Goal: Information Seeking & Learning: Learn about a topic

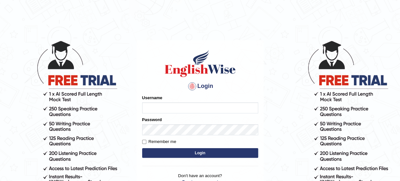
type input "Mahak_a24"
click at [171, 156] on button "Login" at bounding box center [200, 153] width 116 height 10
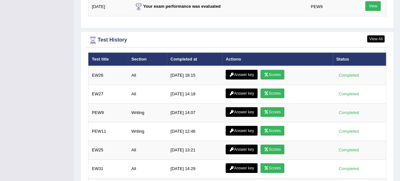
scroll to position [941, 0]
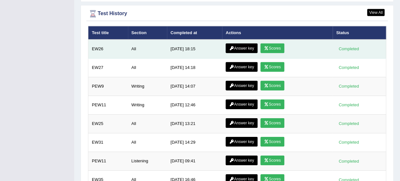
click at [243, 44] on link "Answer key" at bounding box center [242, 49] width 32 height 10
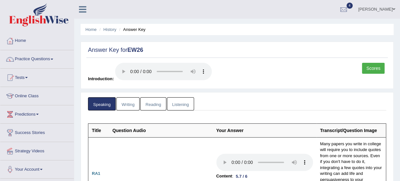
click at [130, 105] on link "Writing" at bounding box center [127, 103] width 23 height 13
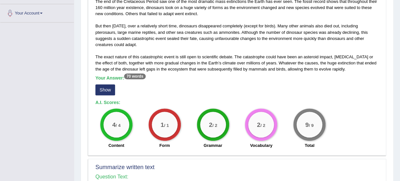
scroll to position [157, 0]
click at [105, 84] on button "Show" at bounding box center [105, 89] width 20 height 11
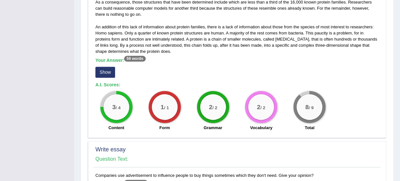
scroll to position [385, 0]
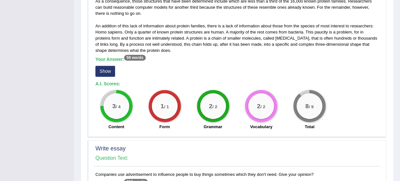
click at [101, 69] on button "Show" at bounding box center [105, 71] width 20 height 11
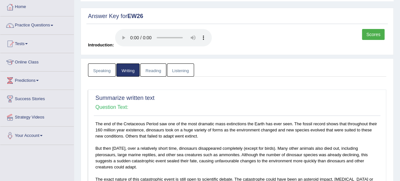
scroll to position [0, 0]
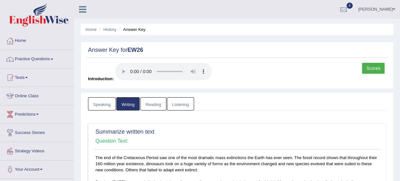
click at [159, 102] on link "Reading" at bounding box center [153, 103] width 26 height 13
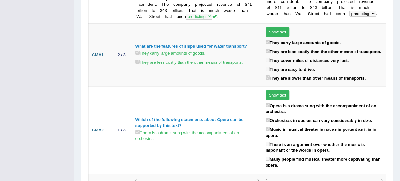
scroll to position [1057, 0]
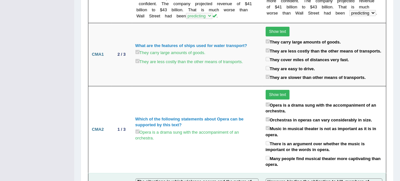
drag, startPoint x: 204, startPoint y: 132, endPoint x: 221, endPoint y: 137, distance: 17.9
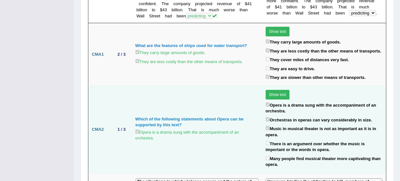
drag, startPoint x: 221, startPoint y: 137, endPoint x: 188, endPoint y: 91, distance: 57.0
click at [188, 91] on td "Which of the following statements about Opera can be supported by this text? Op…" at bounding box center [197, 129] width 130 height 87
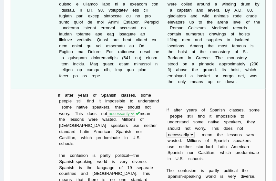
scroll to position [285, 0]
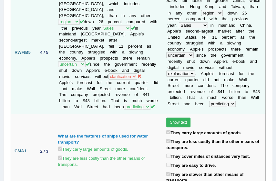
scroll to position [1199, 0]
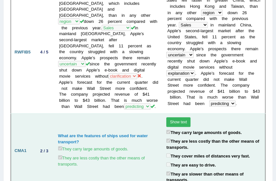
click at [180, 117] on button "Show text" at bounding box center [178, 122] width 24 height 10
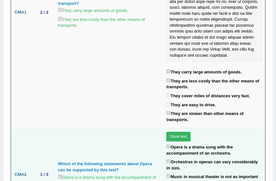
scroll to position [1415, 0]
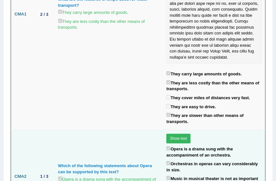
click at [179, 134] on button "Show text" at bounding box center [178, 139] width 24 height 10
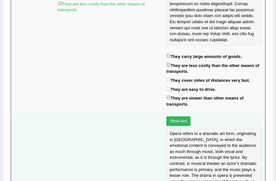
scroll to position [1431, 0]
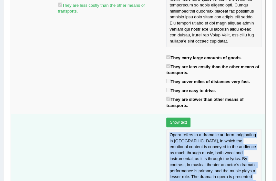
drag, startPoint x: 166, startPoint y: 35, endPoint x: 233, endPoint y: 113, distance: 102.9
click at [233, 129] on div "Opera refers to a dramatic art form, originating in Europe, in which the emotio…" at bounding box center [213, 177] width 95 height 96
copy div "Opera refers to a dramatic art form, originating in Europe, in which the emotio…"
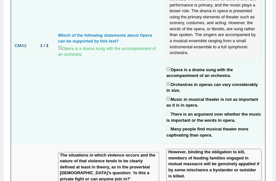
scroll to position [1598, 0]
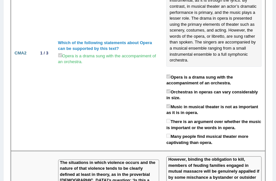
scroll to position [1590, 0]
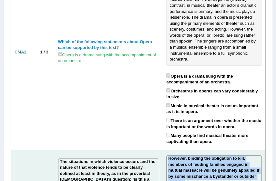
drag, startPoint x: 165, startPoint y: 48, endPoint x: 248, endPoint y: 147, distance: 128.6
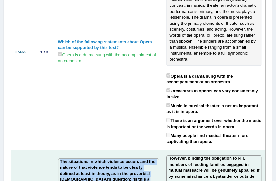
drag, startPoint x: 58, startPoint y: 50, endPoint x: 152, endPoint y: 144, distance: 133.2
copy td "The situations in which violence occurs and the nature of that violence tends t…"
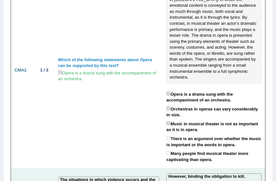
scroll to position [1565, 0]
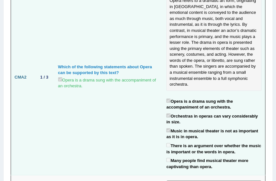
click at [31, 8] on td "CMA2" at bounding box center [22, 78] width 23 height 196
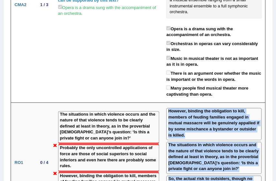
scroll to position [1669, 0]
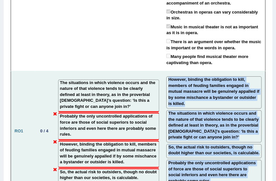
drag, startPoint x: 163, startPoint y: 85, endPoint x: 240, endPoint y: 71, distance: 78.0
click at [240, 71] on td "However, binding the obligation to kill, members of feuding families engaged in…" at bounding box center [214, 131] width 102 height 120
copy td "However, binding the obligation to kill, members of feuding families engaged in…"
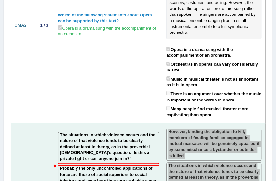
scroll to position [1616, 0]
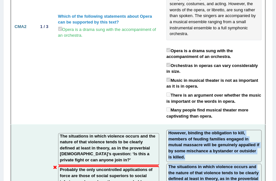
click at [228, 130] on label "However, binding the obligation to kill, members of feuding families engaged in…" at bounding box center [213, 145] width 91 height 30
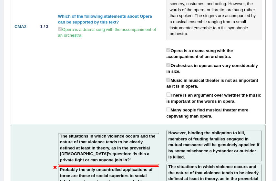
click at [228, 130] on label "However, binding the obligation to kill, members of feuding families engaged in…" at bounding box center [213, 145] width 91 height 30
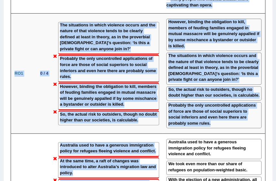
scroll to position [1730, 0]
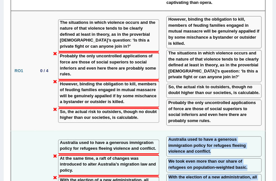
drag, startPoint x: 164, startPoint y: 70, endPoint x: 240, endPoint y: 113, distance: 86.7
copy td "Australia used to have a generous immigration policy for refugees fleeing viole…"
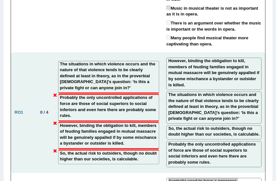
scroll to position [1688, 0]
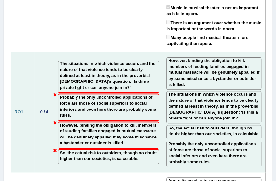
click at [247, 141] on label "Probably the only uncontrolled applications of force are those of social superi…" at bounding box center [213, 153] width 91 height 24
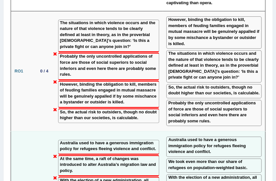
scroll to position [1730, 0]
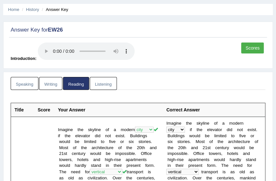
scroll to position [0, 0]
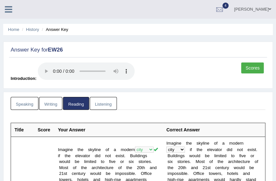
click at [104, 105] on link "Listening" at bounding box center [103, 103] width 27 height 13
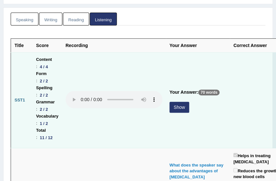
scroll to position [86, 0]
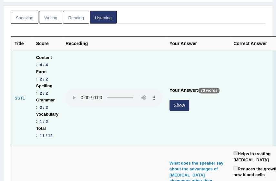
click at [177, 103] on button "Show" at bounding box center [179, 105] width 20 height 11
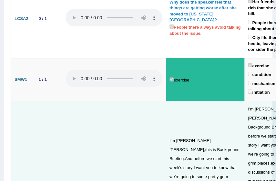
scroll to position [1611, 0]
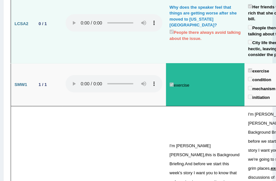
drag, startPoint x: 91, startPoint y: 146, endPoint x: 50, endPoint y: 100, distance: 61.2
click at [50, 64] on td "0 / 1" at bounding box center [47, 24] width 29 height 79
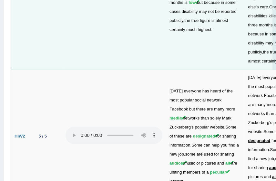
scroll to position [1971, 0]
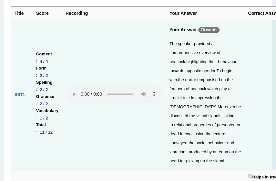
scroll to position [0, 0]
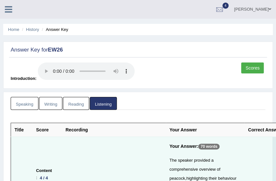
click at [30, 105] on link "Speaking" at bounding box center [25, 103] width 28 height 13
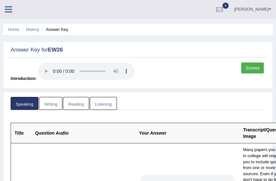
click at [104, 107] on link "Listening" at bounding box center [103, 103] width 27 height 13
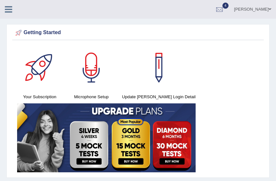
scroll to position [1166, 0]
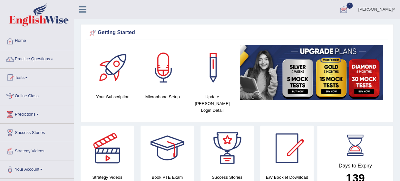
click at [42, 60] on link "Practice Questions" at bounding box center [37, 58] width 74 height 16
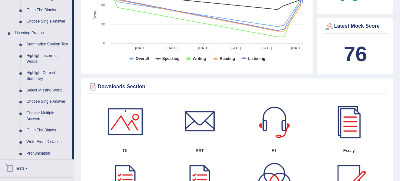
scroll to position [253, 0]
click at [43, 140] on link "Write From Dictation" at bounding box center [48, 143] width 49 height 12
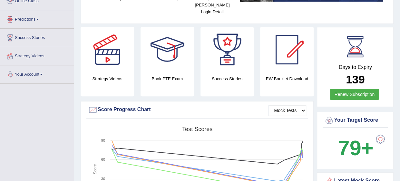
scroll to position [70, 0]
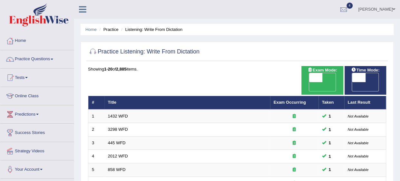
click at [309, 82] on span "OFF" at bounding box center [303, 86] width 14 height 9
checkbox input "true"
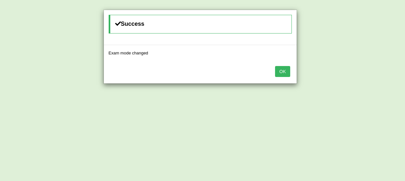
drag, startPoint x: 371, startPoint y: 78, endPoint x: 288, endPoint y: 70, distance: 83.5
click at [288, 70] on div "Success Exam mode changed OK" at bounding box center [202, 90] width 405 height 181
click at [288, 70] on button "OK" at bounding box center [282, 71] width 15 height 11
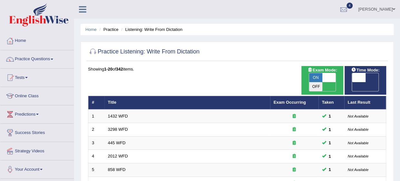
click at [352, 82] on span "OFF" at bounding box center [346, 86] width 14 height 9
checkbox input "true"
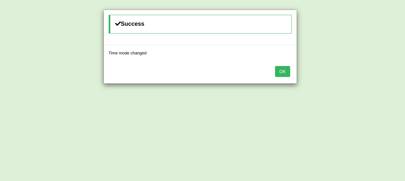
click at [287, 66] on button "OK" at bounding box center [282, 71] width 15 height 11
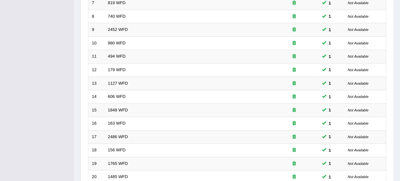
scroll to position [242, 0]
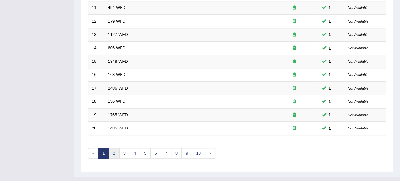
click at [114, 148] on link "2" at bounding box center [114, 153] width 11 height 11
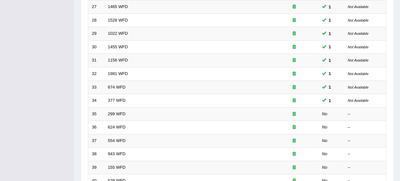
scroll to position [242, 0]
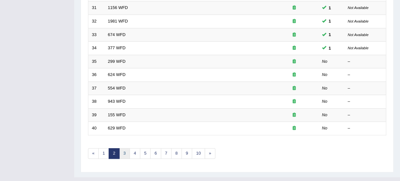
click at [123, 148] on link "3" at bounding box center [124, 153] width 11 height 11
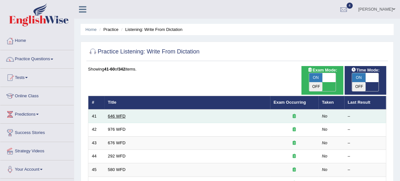
click at [116, 114] on link "646 WFD" at bounding box center [117, 116] width 18 height 5
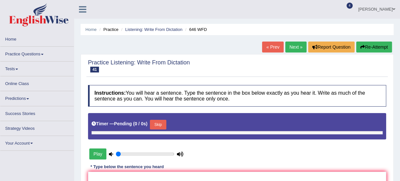
type input "0.15"
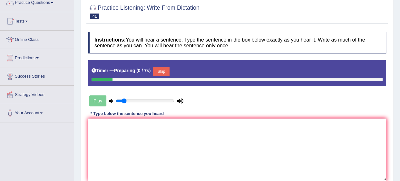
scroll to position [60, 0]
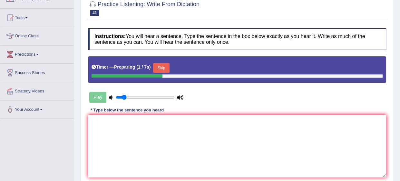
click at [160, 67] on button "Skip" at bounding box center [161, 68] width 16 height 10
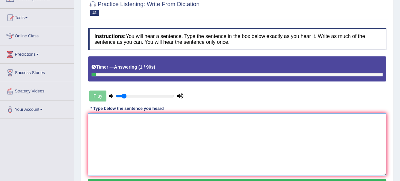
click at [156, 154] on textarea at bounding box center [237, 145] width 298 height 63
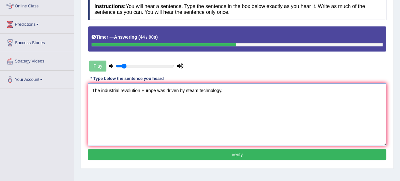
scroll to position [90, 0]
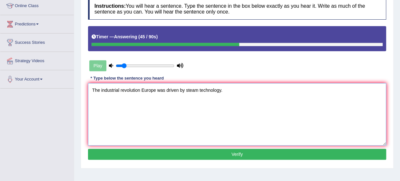
type textarea "The industrial revolution Europe was driven by steam technology."
click at [215, 155] on button "Verify" at bounding box center [237, 154] width 298 height 11
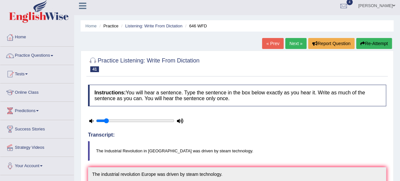
scroll to position [0, 0]
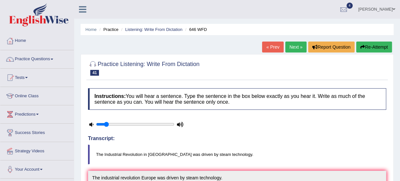
click at [299, 48] on link "Next »" at bounding box center [295, 47] width 21 height 11
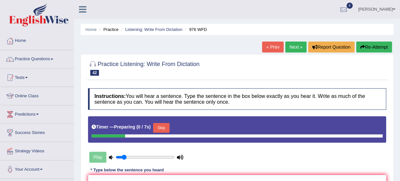
click at [160, 125] on button "Skip" at bounding box center [161, 128] width 16 height 10
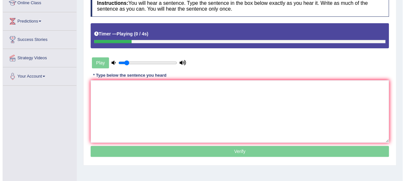
scroll to position [94, 0]
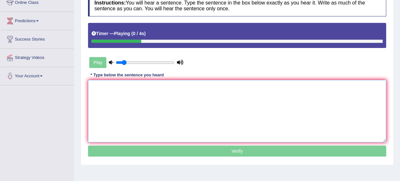
click at [160, 125] on textarea at bounding box center [237, 111] width 298 height 63
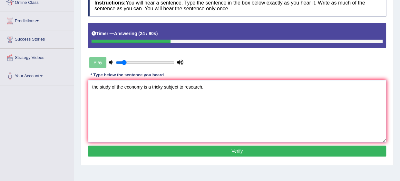
click at [93, 86] on textarea "the study of the economy is a tricky subject to research." at bounding box center [237, 111] width 298 height 63
click at [185, 86] on textarea "The study of the economy is a tricky subject to research." at bounding box center [237, 111] width 298 height 63
type textarea "The study of the economy is a tricky subject to for research."
click at [219, 154] on button "Verify" at bounding box center [237, 151] width 298 height 11
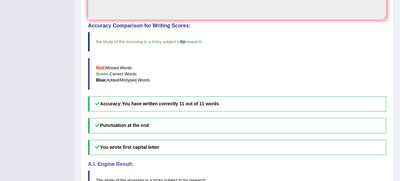
scroll to position [0, 0]
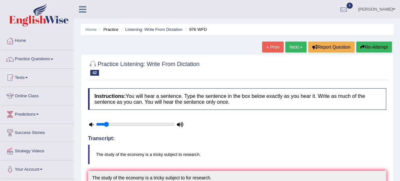
click at [291, 49] on link "Next »" at bounding box center [295, 47] width 21 height 11
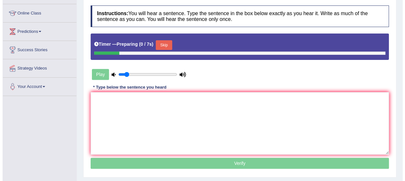
scroll to position [115, 0]
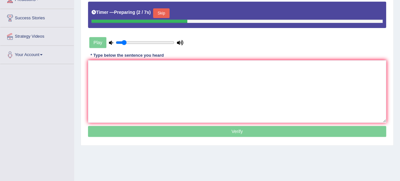
click at [160, 13] on button "Skip" at bounding box center [161, 13] width 16 height 10
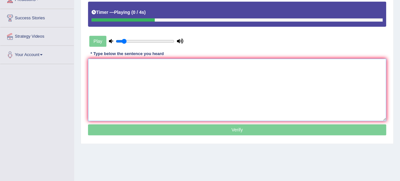
click at [158, 75] on textarea at bounding box center [237, 90] width 298 height 63
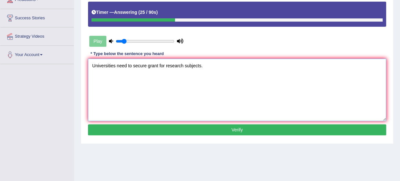
click at [157, 65] on textarea "Universities need to secure grant for research subjects." at bounding box center [237, 90] width 298 height 63
click at [177, 64] on textarea "Universities need to secure grant grants for research subjects." at bounding box center [237, 90] width 298 height 63
click at [203, 63] on textarea "Universities need to secure grant grants for the research subjects." at bounding box center [237, 90] width 298 height 63
type textarea "Universities need to secure grant grants for the research subject subjects."
click at [228, 131] on button "Verify" at bounding box center [237, 129] width 298 height 11
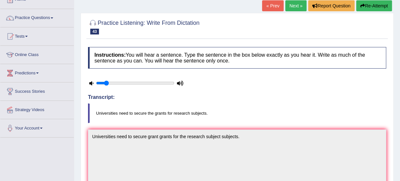
scroll to position [41, 0]
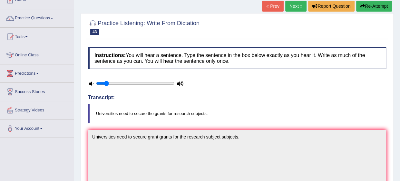
click at [300, 2] on link "Next »" at bounding box center [295, 6] width 21 height 11
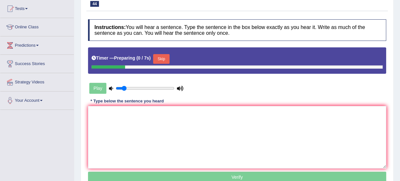
scroll to position [72, 0]
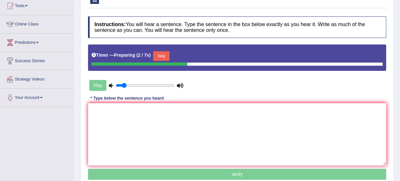
click at [160, 54] on button "Skip" at bounding box center [161, 56] width 16 height 10
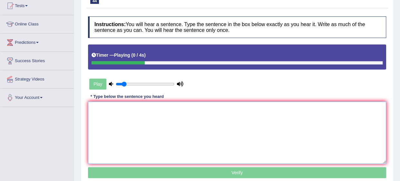
click at [169, 119] on textarea at bounding box center [237, 133] width 298 height 63
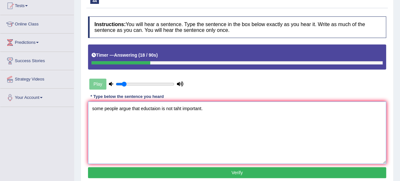
click at [95, 108] on textarea "some people argue that eductaion is not taht important." at bounding box center [237, 133] width 298 height 63
click at [150, 108] on textarea "Some people argue that eductaion is not taht important." at bounding box center [237, 133] width 298 height 63
click at [156, 109] on textarea "Some people argue that educataion is not taht important." at bounding box center [237, 133] width 298 height 63
click at [174, 107] on textarea "Some people argue that education is not taht important." at bounding box center [237, 133] width 298 height 63
click at [178, 107] on textarea "Some people argue that education is not htaht important." at bounding box center [237, 133] width 298 height 63
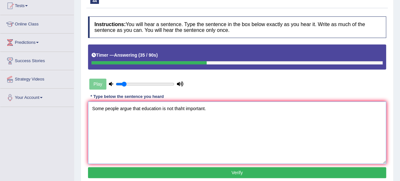
click at [182, 108] on textarea "Some people argue that education is not thaht important." at bounding box center [237, 133] width 298 height 63
type textarea "Some people argue that education is not that important."
click at [164, 174] on button "Verify" at bounding box center [237, 172] width 298 height 11
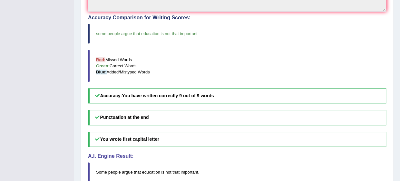
scroll to position [0, 0]
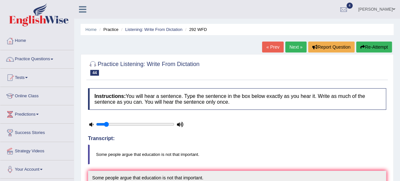
click at [289, 44] on link "Next »" at bounding box center [295, 47] width 21 height 11
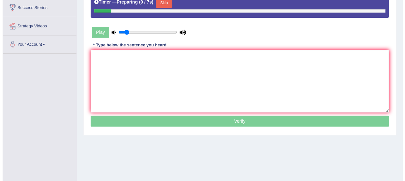
scroll to position [127, 0]
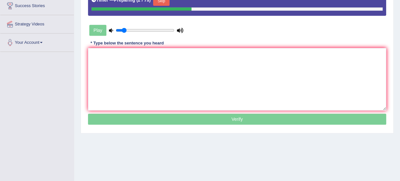
click at [160, 1] on button "Skip" at bounding box center [161, 1] width 16 height 10
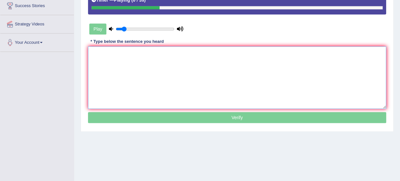
click at [162, 78] on textarea at bounding box center [237, 77] width 298 height 63
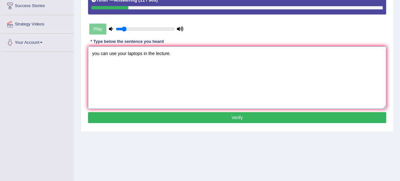
click at [94, 54] on textarea "you can use your laptops in the lecture." at bounding box center [237, 77] width 298 height 63
type textarea "You can use your laptops in the lecture."
click at [124, 116] on button "Verify" at bounding box center [237, 117] width 298 height 11
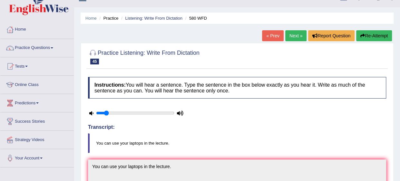
scroll to position [0, 0]
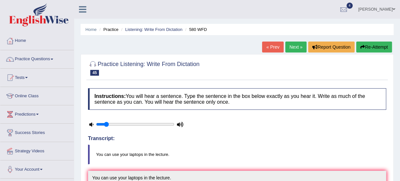
click at [289, 48] on link "Next »" at bounding box center [295, 47] width 21 height 11
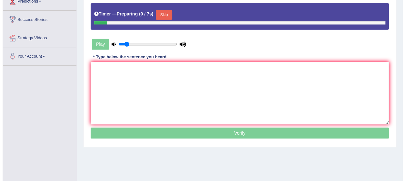
scroll to position [113, 0]
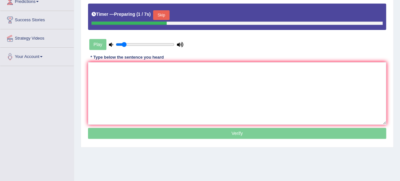
click at [164, 15] on button "Skip" at bounding box center [161, 15] width 16 height 10
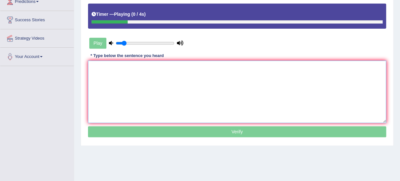
click at [163, 84] on textarea at bounding box center [237, 92] width 298 height 63
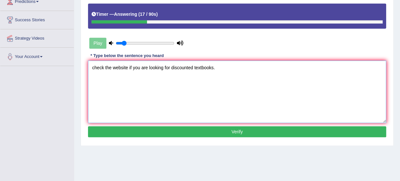
click at [94, 67] on textarea "check the website if you are looking for discounted textbooks." at bounding box center [237, 92] width 298 height 63
type textarea "Check the website if you are looking for discounted textbooks."
click at [172, 138] on div "Instructions: You will hear a sentence. Type the sentence in the box below exac…" at bounding box center [236, 57] width 301 height 170
click at [172, 134] on button "Verify" at bounding box center [237, 131] width 298 height 11
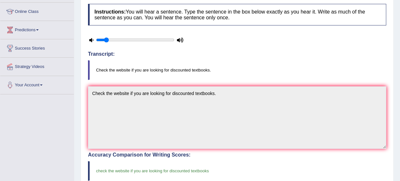
scroll to position [0, 0]
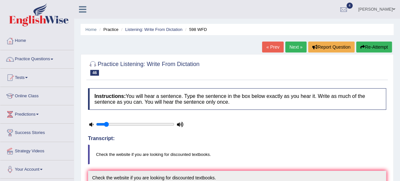
click at [296, 50] on link "Next »" at bounding box center [295, 47] width 21 height 11
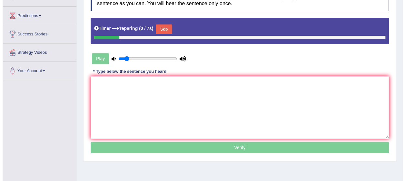
scroll to position [104, 0]
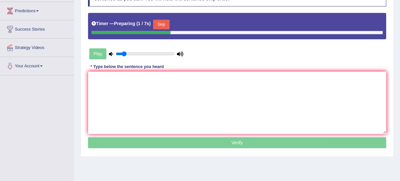
click at [161, 18] on div "Timer — Preparing ( 1 / 7s ) Skip" at bounding box center [237, 24] width 291 height 13
click at [161, 20] on button "Skip" at bounding box center [161, 25] width 16 height 10
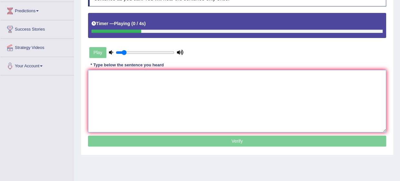
click at [155, 99] on textarea at bounding box center [237, 101] width 298 height 63
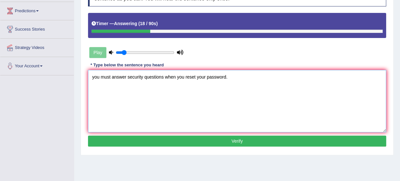
click at [95, 76] on textarea "you must answer security questions when you reset your password." at bounding box center [237, 101] width 298 height 63
click at [164, 76] on textarea "You must answer security questions when you reset your password." at bounding box center [237, 101] width 298 height 63
click at [126, 75] on textarea "You must answer security questions question when you reset your password." at bounding box center [237, 101] width 298 height 63
type textarea "You must answer answers security questions question when you reset your passwor…"
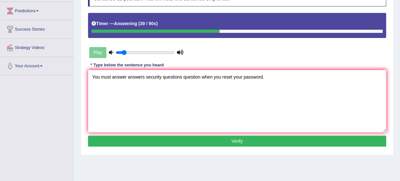
click at [157, 139] on button "Verify" at bounding box center [237, 141] width 298 height 11
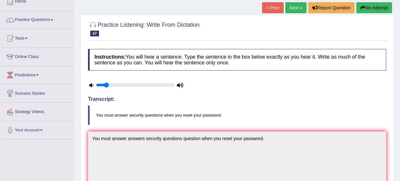
scroll to position [0, 0]
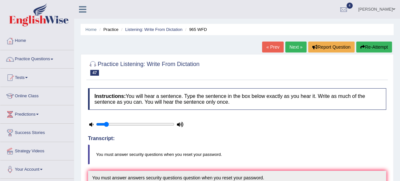
click at [295, 46] on link "Next »" at bounding box center [295, 47] width 21 height 11
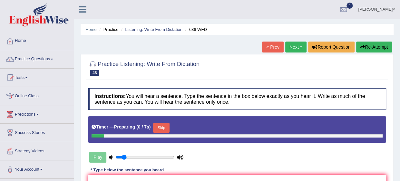
scroll to position [40, 0]
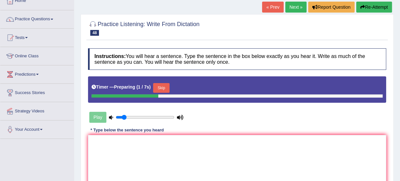
click at [163, 86] on button "Skip" at bounding box center [161, 88] width 16 height 10
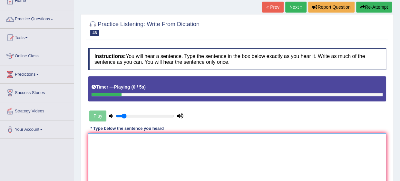
click at [166, 156] on textarea at bounding box center [237, 164] width 298 height 63
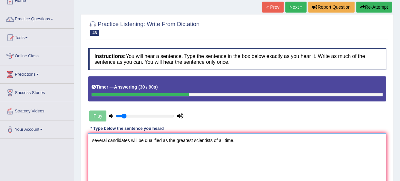
click at [94, 140] on textarea "several candidates will be qualified as the greatest scientists of all time." at bounding box center [237, 164] width 298 height 63
click at [225, 139] on textarea "Several candidates will be qualified as the greatest scientists of all time." at bounding box center [237, 164] width 298 height 63
click at [193, 139] on textarea "Several candidates will be qualified as the greatest scientists of all the time." at bounding box center [237, 164] width 298 height 63
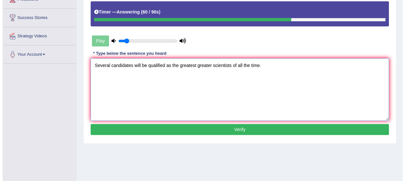
scroll to position [115, 0]
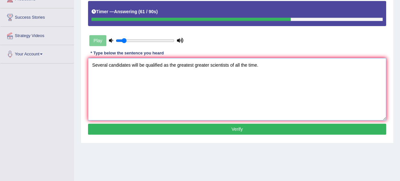
type textarea "Several candidates will be qualified as the greatest greater scientists of all …"
click at [253, 129] on button "Verify" at bounding box center [237, 129] width 298 height 11
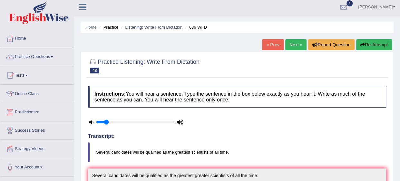
scroll to position [3, 0]
click at [300, 42] on link "Next »" at bounding box center [295, 44] width 21 height 11
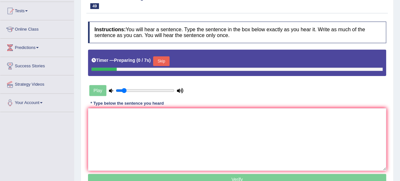
scroll to position [93, 0]
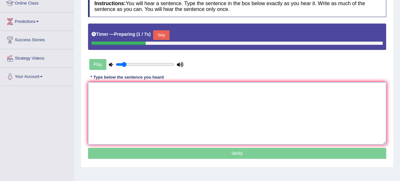
click at [219, 109] on textarea at bounding box center [237, 113] width 298 height 63
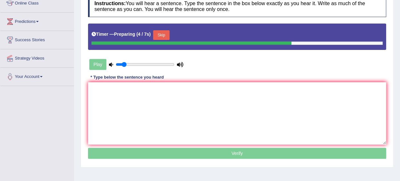
click at [166, 36] on button "Skip" at bounding box center [161, 35] width 16 height 10
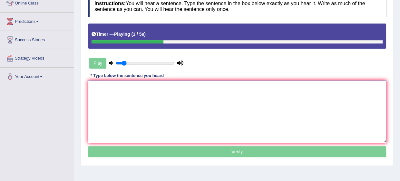
click at [174, 109] on textarea at bounding box center [237, 112] width 298 height 63
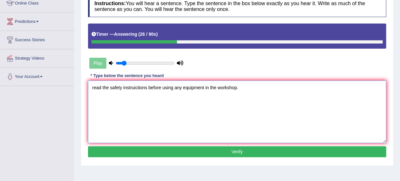
click at [94, 86] on textarea "read the safety instruictions before using any equipment in the workshop." at bounding box center [237, 112] width 298 height 63
click at [123, 88] on textarea "Read the safety instruictions before using any equipment in the workshop." at bounding box center [237, 112] width 298 height 63
click at [153, 87] on textarea "Read the safety student instruictions before using any equipment in the worksho…" at bounding box center [237, 112] width 298 height 63
click at [199, 87] on textarea "Read the safety student instructions before using any equipment in the workshop." at bounding box center [237, 112] width 298 height 63
click at [234, 87] on textarea "Read the safety student instructions before using any safety equipment in the w…" at bounding box center [237, 112] width 298 height 63
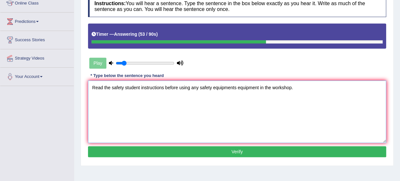
type textarea "Read the safety student instructions before using any safety equipments equipme…"
click at [230, 151] on button "Verify" at bounding box center [237, 151] width 298 height 11
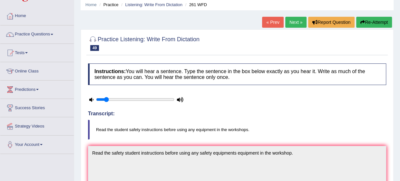
scroll to position [0, 0]
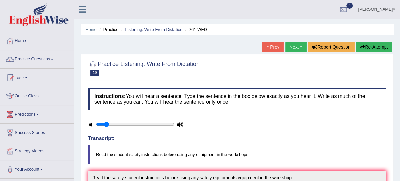
click at [288, 45] on link "Next »" at bounding box center [295, 47] width 21 height 11
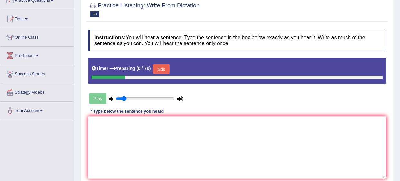
scroll to position [59, 0]
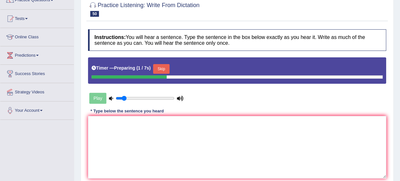
click at [161, 66] on button "Skip" at bounding box center [161, 69] width 16 height 10
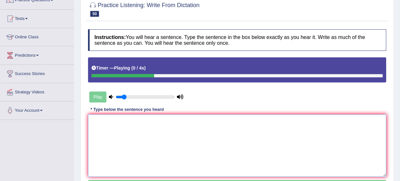
click at [166, 171] on textarea at bounding box center [237, 145] width 298 height 63
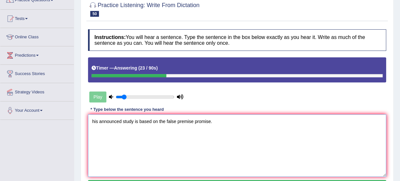
click at [94, 123] on textarea "his announced study is based on the false premise promise." at bounding box center [237, 145] width 298 height 63
click at [138, 120] on textarea "His announced study is based on the false premise promise." at bounding box center [237, 145] width 298 height 63
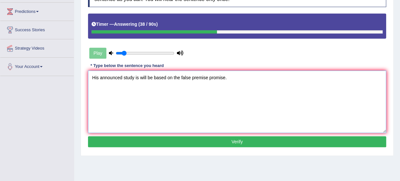
scroll to position [103, 0]
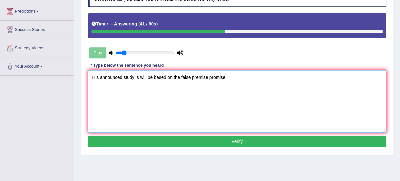
click at [208, 77] on textarea "His announced study is will be based on the false premise promise." at bounding box center [237, 101] width 298 height 63
click at [244, 77] on textarea "His announced study is will be based on the false premise premises promise." at bounding box center [237, 101] width 298 height 63
type textarea "His announced study is will be based on the false premise premises promise prom…"
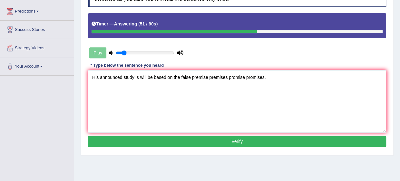
click at [235, 138] on button "Verify" at bounding box center [237, 141] width 298 height 11
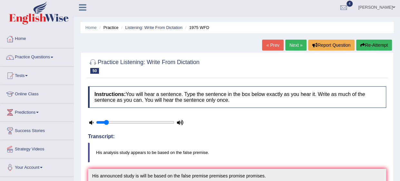
scroll to position [0, 0]
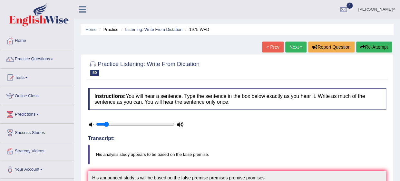
click at [299, 46] on link "Next »" at bounding box center [295, 47] width 21 height 11
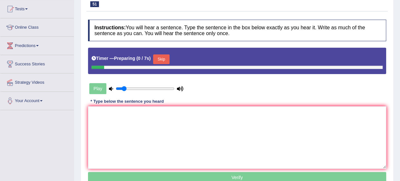
scroll to position [69, 0]
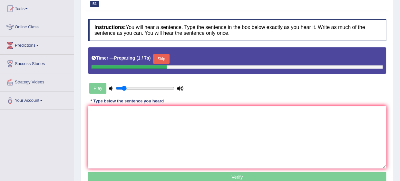
click at [164, 60] on button "Skip" at bounding box center [161, 59] width 16 height 10
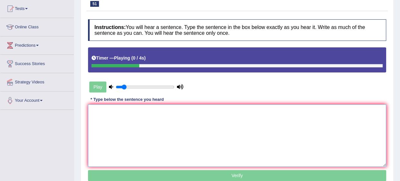
click at [166, 121] on textarea at bounding box center [237, 135] width 298 height 63
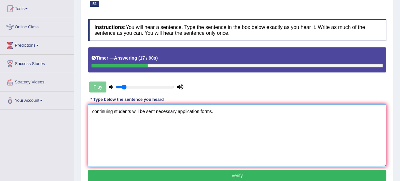
click at [94, 112] on textarea "continuing students will be sent necessary application forms." at bounding box center [237, 135] width 298 height 63
click at [155, 111] on textarea "Continuing students will be sent necessary application forms." at bounding box center [237, 135] width 298 height 63
click at [211, 111] on textarea "Continuing students will be sent send necessary application forms." at bounding box center [237, 135] width 298 height 63
type textarea "Continuing students will be sent send necessary application form forms."
click at [166, 174] on button "Verify" at bounding box center [237, 175] width 298 height 11
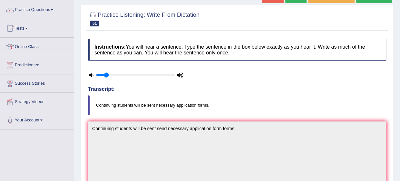
scroll to position [34, 0]
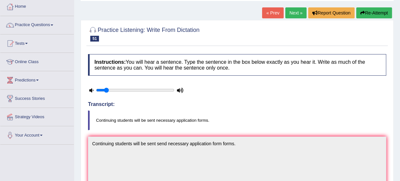
click at [290, 11] on link "Next »" at bounding box center [295, 12] width 21 height 11
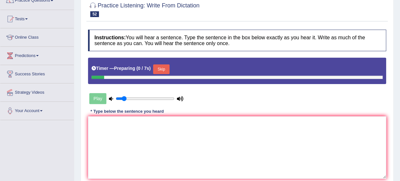
scroll to position [59, 0]
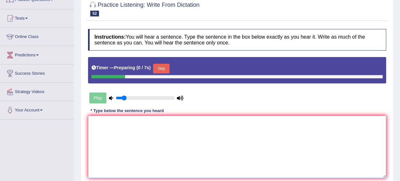
click at [185, 140] on textarea at bounding box center [237, 147] width 298 height 63
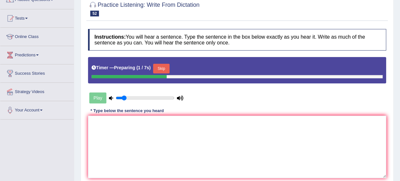
click at [159, 67] on button "Skip" at bounding box center [161, 69] width 16 height 10
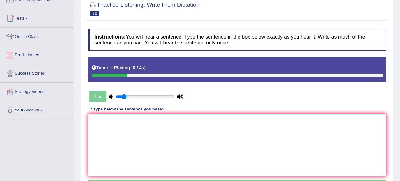
click at [147, 125] on textarea at bounding box center [237, 145] width 298 height 63
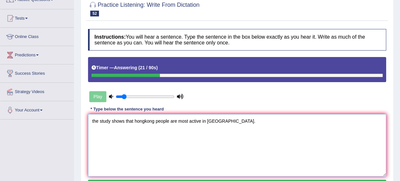
click at [92, 120] on textarea "the study shows that hongkong people are most active in Asia." at bounding box center [237, 145] width 298 height 63
click at [93, 121] on textarea "the study shows that hongkong people are most active in Asia." at bounding box center [237, 145] width 298 height 63
click at [94, 121] on textarea "the study shows that hongkong people are most active in Asia." at bounding box center [237, 145] width 298 height 63
click at [139, 122] on textarea "The study shows that hongkong people are most active in Asia." at bounding box center [237, 145] width 298 height 63
click at [150, 120] on textarea "The study shows that Hongkong people are most active in Asia." at bounding box center [237, 145] width 298 height 63
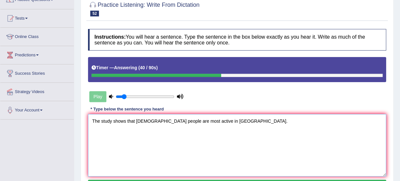
click at [150, 120] on textarea "The study shows that HongKong people are most active in Asia." at bounding box center [237, 145] width 298 height 63
click at [179, 119] on textarea "The study shows that Hongkong people are most active in Asia." at bounding box center [237, 145] width 298 height 63
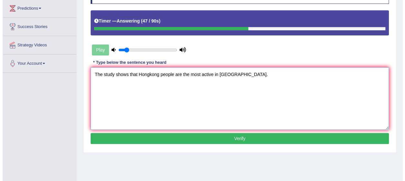
scroll to position [106, 0]
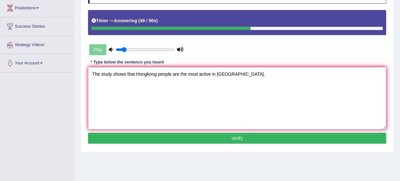
type textarea "The study shows that Hongkong people are the most active in Asia."
click at [221, 139] on button "Verify" at bounding box center [237, 138] width 298 height 11
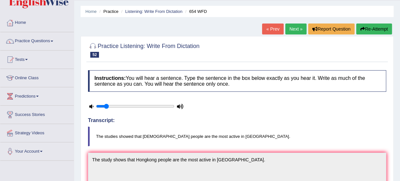
scroll to position [0, 0]
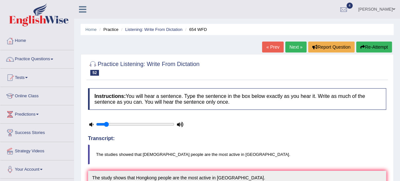
click at [288, 47] on link "Next »" at bounding box center [295, 47] width 21 height 11
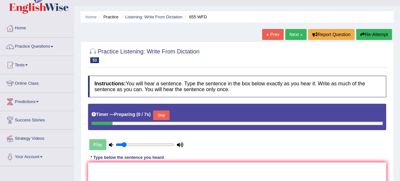
scroll to position [72, 0]
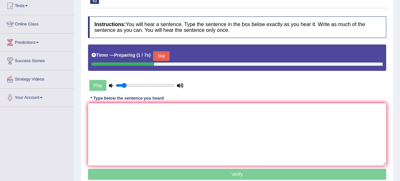
click at [161, 58] on button "Skip" at bounding box center [161, 56] width 16 height 10
